Goal: Transaction & Acquisition: Purchase product/service

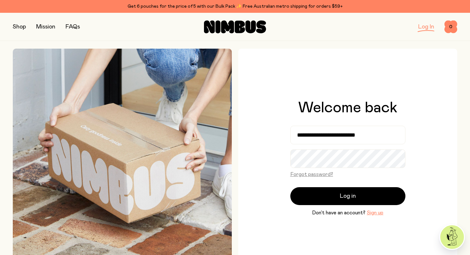
type input "**********"
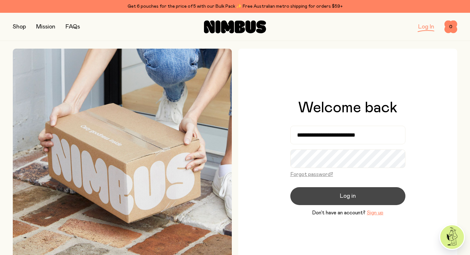
click at [348, 195] on span "Log in" at bounding box center [348, 196] width 16 height 9
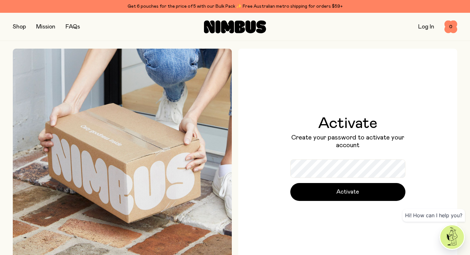
click at [425, 27] on link "Log In" at bounding box center [426, 27] width 16 height 6
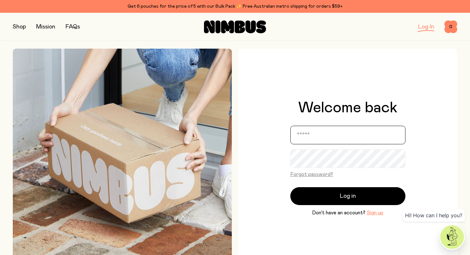
click at [343, 137] on input "email" at bounding box center [347, 135] width 115 height 19
type input "**********"
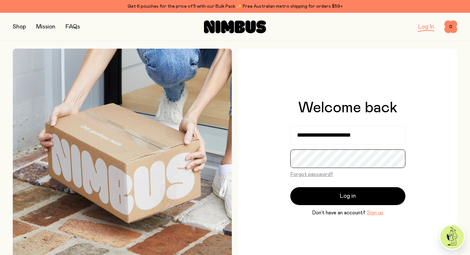
click at [290, 187] on button "Log in" at bounding box center [347, 196] width 115 height 18
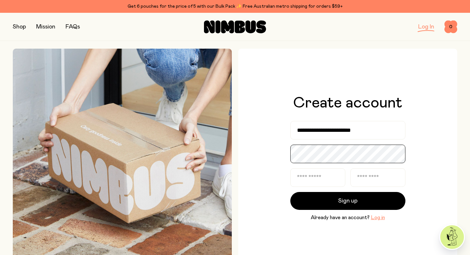
click at [290, 192] on button "Sign up" at bounding box center [347, 201] width 115 height 18
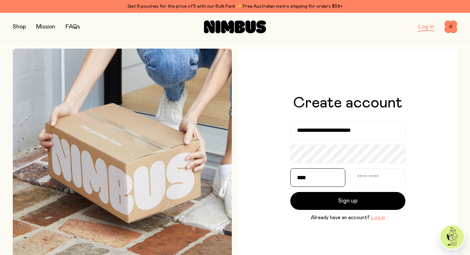
type input "****"
click at [290, 192] on button "Sign up" at bounding box center [347, 201] width 115 height 18
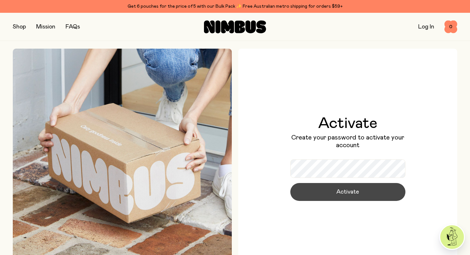
click at [331, 196] on button "Activate" at bounding box center [347, 192] width 115 height 18
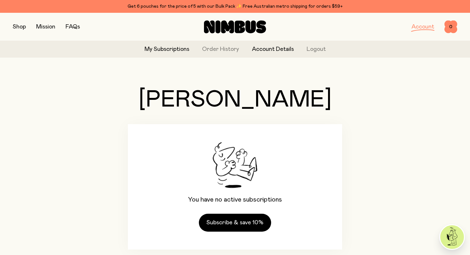
click at [281, 49] on link "Account Details" at bounding box center [273, 49] width 42 height 9
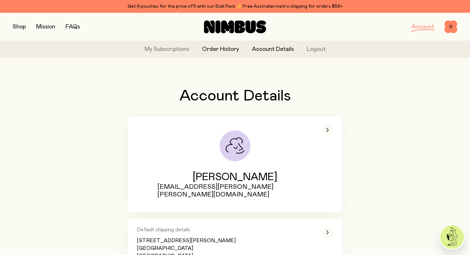
click at [228, 48] on link "Order History" at bounding box center [220, 49] width 37 height 9
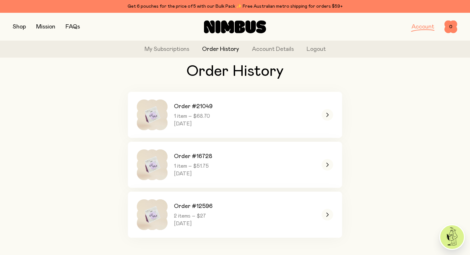
scroll to position [33, 0]
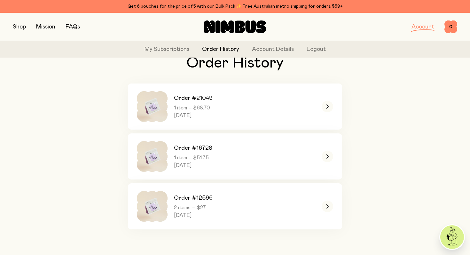
click at [22, 28] on button "button" at bounding box center [19, 26] width 13 height 9
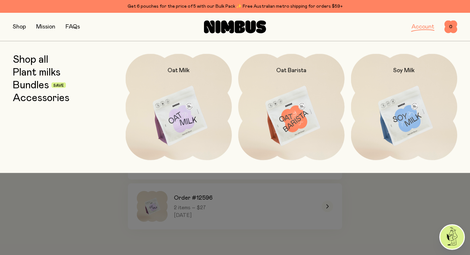
click at [34, 86] on link "Bundles" at bounding box center [31, 85] width 36 height 12
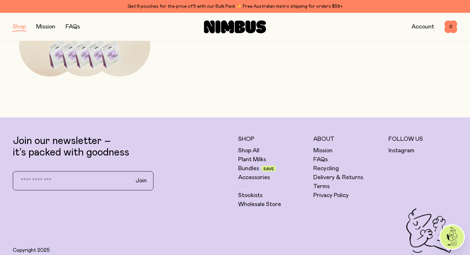
scroll to position [489, 0]
click at [332, 167] on link "Recycling" at bounding box center [327, 168] width 26 height 8
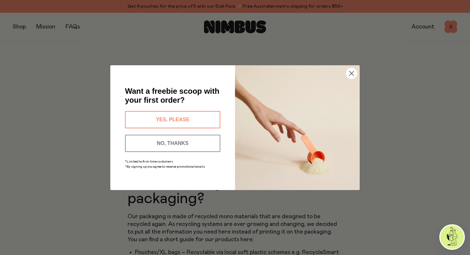
click at [351, 74] on icon "Close dialog" at bounding box center [352, 73] width 4 height 4
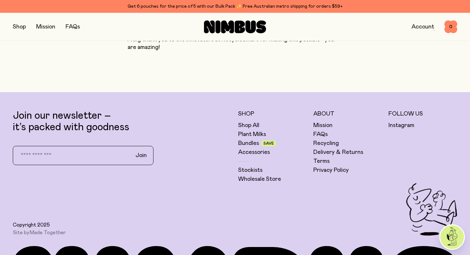
scroll to position [600, 0]
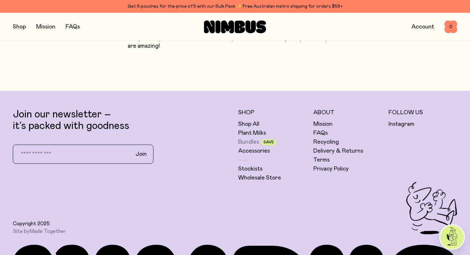
click at [250, 138] on link "Bundles" at bounding box center [248, 142] width 21 height 8
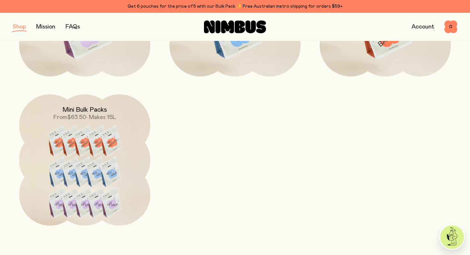
scroll to position [341, 0]
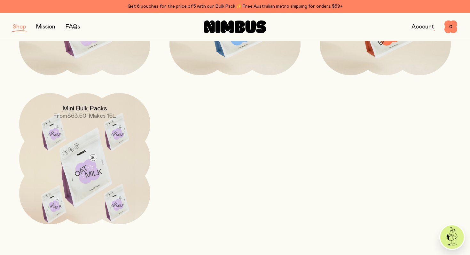
click at [80, 135] on img at bounding box center [84, 170] width 131 height 154
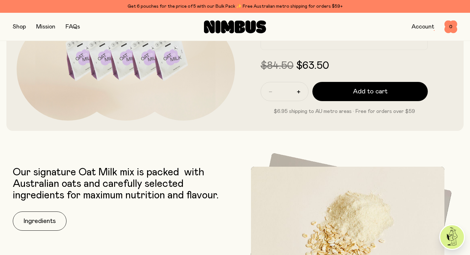
scroll to position [157, 0]
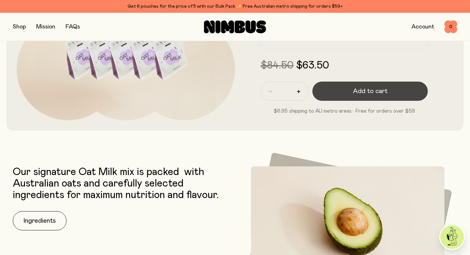
click at [384, 89] on span "Add to cart" at bounding box center [370, 91] width 35 height 9
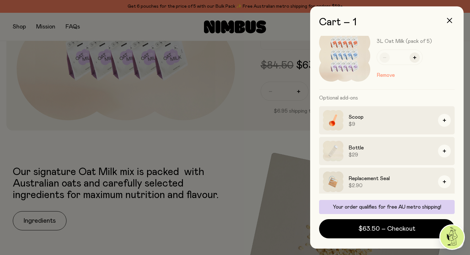
scroll to position [15, 0]
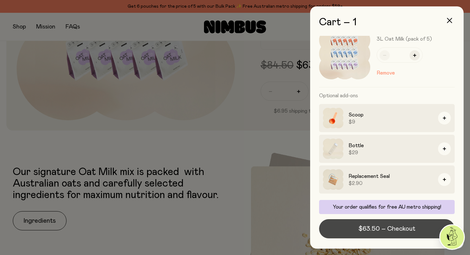
click at [411, 229] on span "$63.50 – Checkout" at bounding box center [387, 228] width 57 height 9
